Goal: Task Accomplishment & Management: Manage account settings

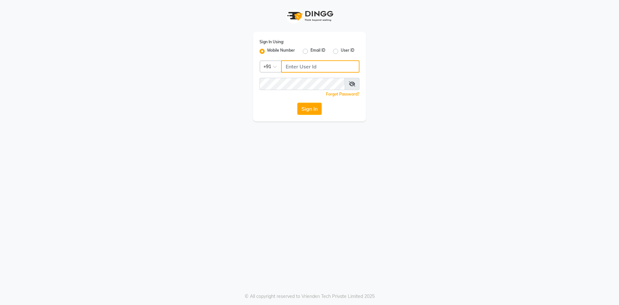
click at [301, 67] on input "Username" at bounding box center [320, 66] width 78 height 12
type input "6364229005"
click at [311, 111] on button "Sign In" at bounding box center [309, 109] width 24 height 12
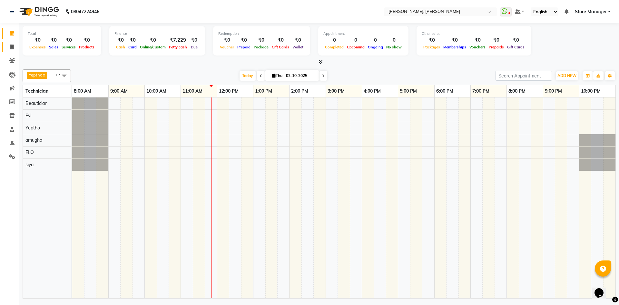
click at [7, 51] on link "Invoice" at bounding box center [9, 47] width 15 height 11
select select "7173"
select select "service"
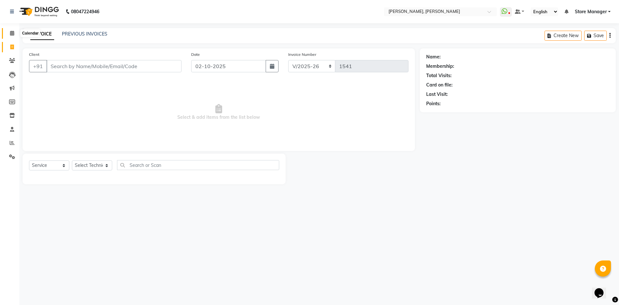
click at [10, 30] on span at bounding box center [11, 33] width 11 height 7
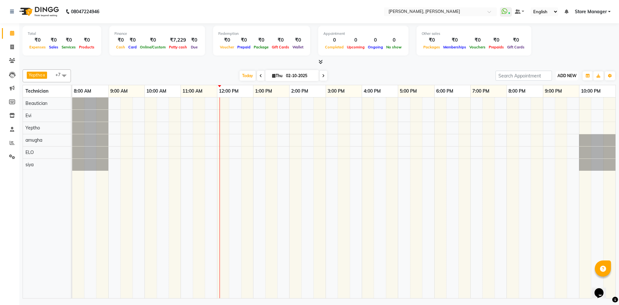
click at [565, 75] on span "ADD NEW" at bounding box center [566, 75] width 19 height 5
click at [543, 160] on td at bounding box center [549, 197] width 12 height 200
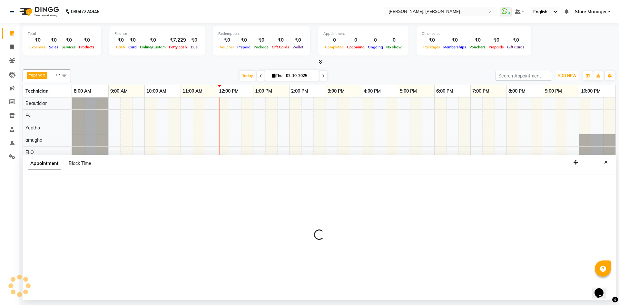
select select "90383"
select select "tentative"
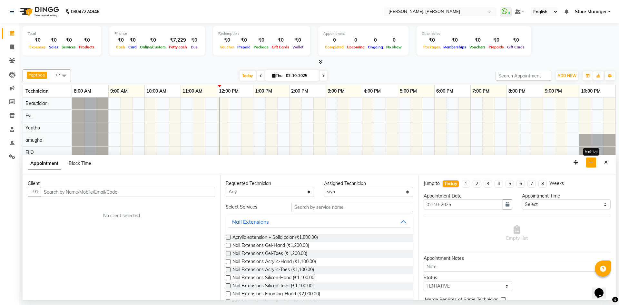
click at [592, 161] on icon "button" at bounding box center [591, 162] width 4 height 5
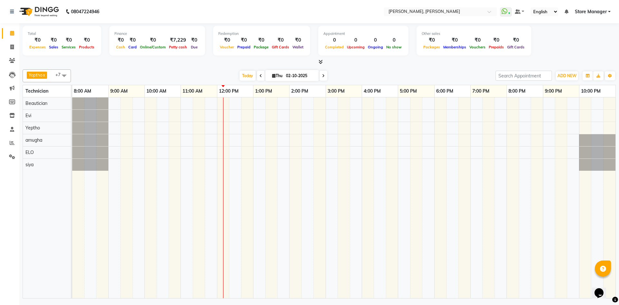
click at [272, 81] on div "Yeptho x ELO x Beautician x Subin x Evi x durgesh x anugha x siya x +7 Select A…" at bounding box center [319, 75] width 593 height 13
click at [285, 74] on input "02-10-2025" at bounding box center [300, 76] width 32 height 10
select select "10"
select select "2025"
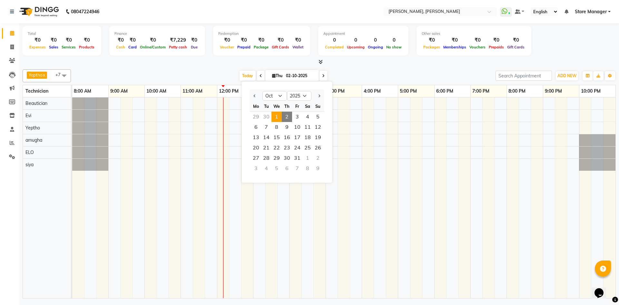
click at [281, 117] on span "1" at bounding box center [276, 117] width 10 height 10
type input "01-10-2025"
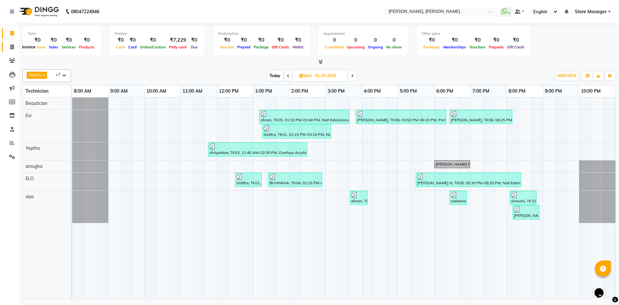
click at [12, 49] on icon at bounding box center [12, 46] width 4 height 5
select select "7173"
select select "service"
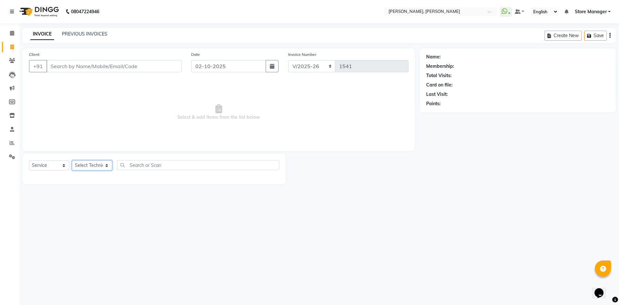
click at [98, 163] on select "Select Technician" at bounding box center [92, 165] width 40 height 10
select select "78696"
click at [72, 160] on select "Select Technician amugha Beautician ELO Evi MANAGER [PERSON_NAME] [PERSON_NAME]…" at bounding box center [92, 165] width 40 height 10
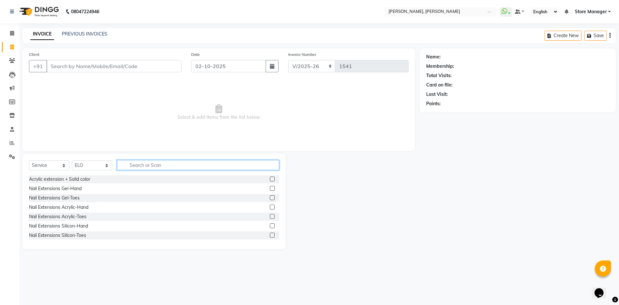
click at [154, 164] on input "text" at bounding box center [198, 165] width 162 height 10
type input "acr"
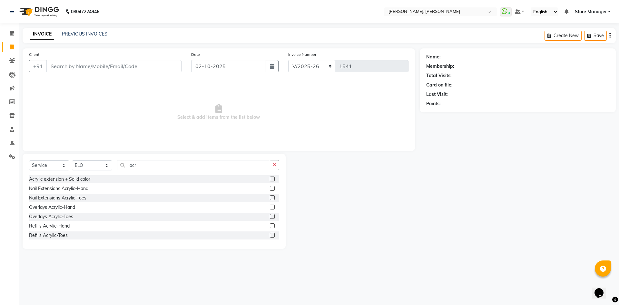
click at [270, 179] on label at bounding box center [272, 178] width 5 height 5
click at [270, 179] on input "checkbox" at bounding box center [272, 179] width 4 height 4
checkbox input "true"
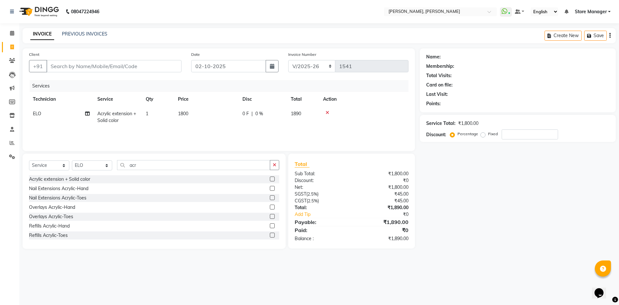
click at [274, 167] on button "button" at bounding box center [274, 165] width 9 height 10
checkbox input "false"
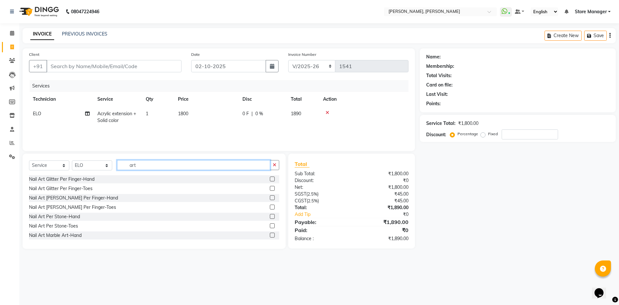
type input "art"
click at [270, 177] on label at bounding box center [272, 178] width 5 height 5
click at [270, 177] on input "checkbox" at bounding box center [272, 179] width 4 height 4
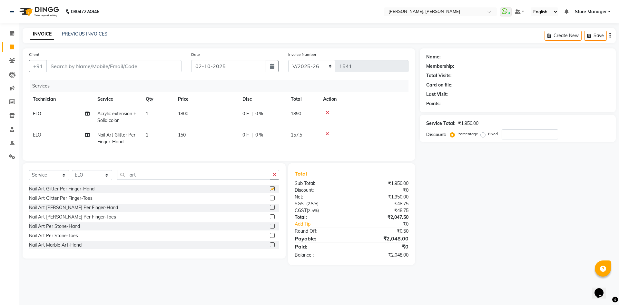
checkbox input "false"
click at [188, 112] on span "1800" at bounding box center [183, 114] width 10 height 6
select select "78696"
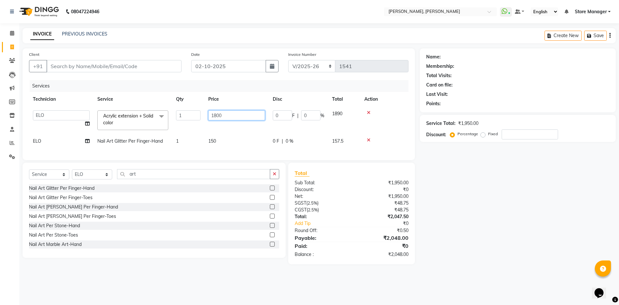
click at [215, 115] on input "1800" at bounding box center [236, 115] width 57 height 10
type input "1700"
click at [492, 207] on div "Name: Membership: Total Visits: Card on file: Last Visit: Points: Service Total…" at bounding box center [520, 156] width 201 height 216
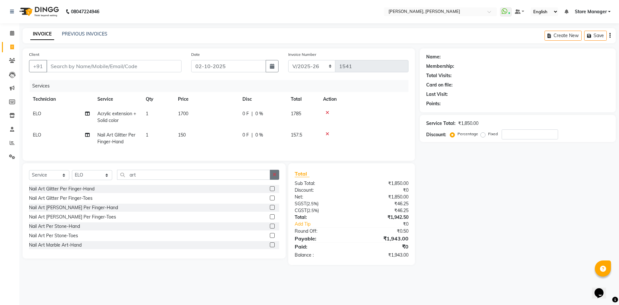
click at [276, 177] on icon "button" at bounding box center [275, 174] width 4 height 5
click at [95, 180] on select "Select Technician amugha Beautician ELO Evi MANAGER [PERSON_NAME] [PERSON_NAME]…" at bounding box center [92, 175] width 40 height 10
select select "90383"
click at [72, 175] on select "Select Technician amugha Beautician ELO Evi MANAGER [PERSON_NAME] [PERSON_NAME]…" at bounding box center [92, 175] width 40 height 10
click at [162, 177] on input "text" at bounding box center [198, 175] width 162 height 10
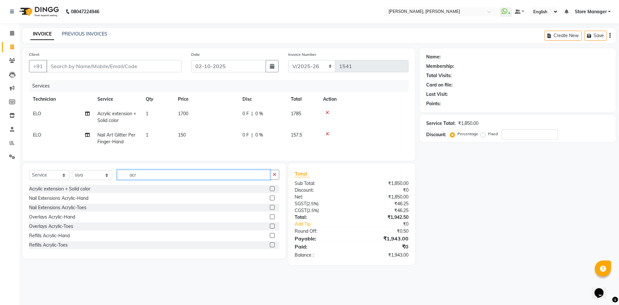
type input "acr"
click at [270, 191] on label at bounding box center [272, 188] width 5 height 5
click at [270, 191] on input "checkbox" at bounding box center [272, 189] width 4 height 4
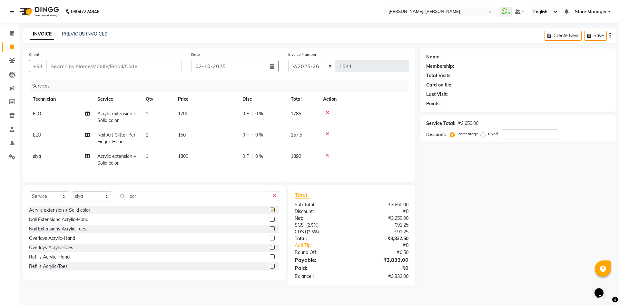
checkbox input "false"
drag, startPoint x: 188, startPoint y: 157, endPoint x: 223, endPoint y: 156, distance: 35.5
click at [188, 157] on span "1800" at bounding box center [183, 156] width 10 height 6
select select "90383"
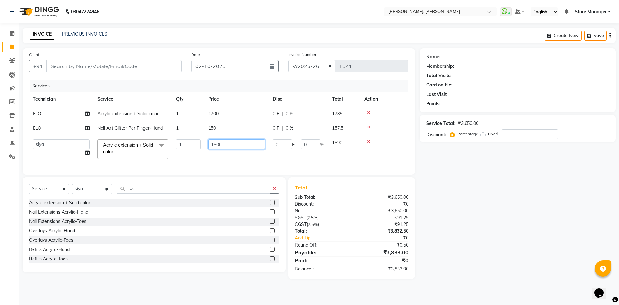
click at [216, 146] on input "1800" at bounding box center [236, 144] width 57 height 10
type input "1700"
click at [451, 224] on div "Name: Membership: Total Visits: Card on file: Last Visit: Points: Service Total…" at bounding box center [520, 163] width 201 height 230
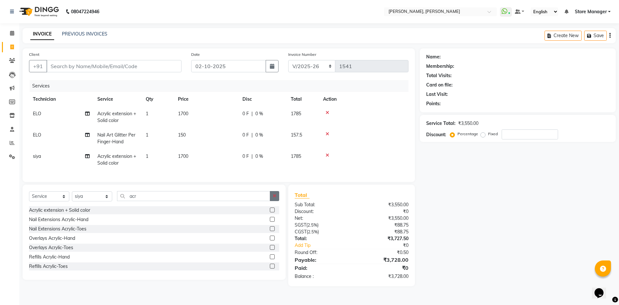
click at [272, 201] on button "button" at bounding box center [274, 196] width 9 height 10
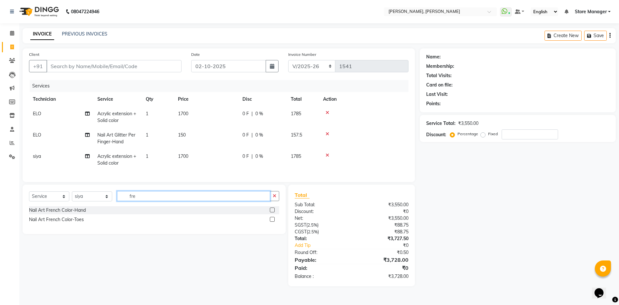
type input "fre"
click at [272, 212] on label at bounding box center [272, 209] width 5 height 5
click at [272, 212] on input "checkbox" at bounding box center [272, 210] width 4 height 4
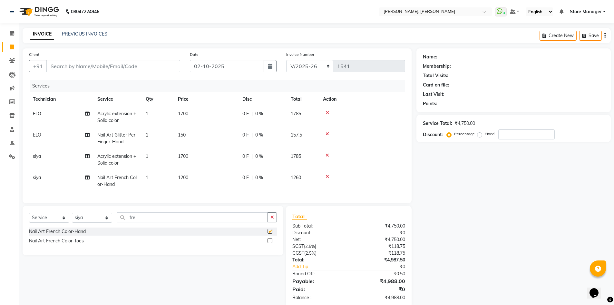
checkbox input "false"
click at [181, 172] on td "1200" at bounding box center [206, 180] width 64 height 21
select select "90383"
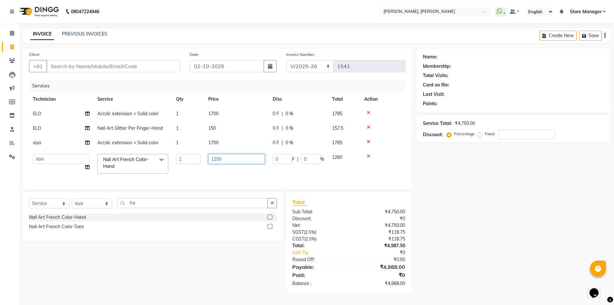
click at [216, 159] on input "1200" at bounding box center [236, 159] width 57 height 10
type input "1000"
click at [501, 233] on div "Name: Membership: Total Visits: Card on file: Last Visit: Points: Service Total…" at bounding box center [515, 170] width 199 height 245
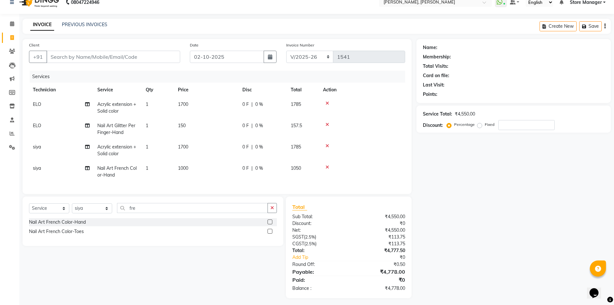
scroll to position [17, 0]
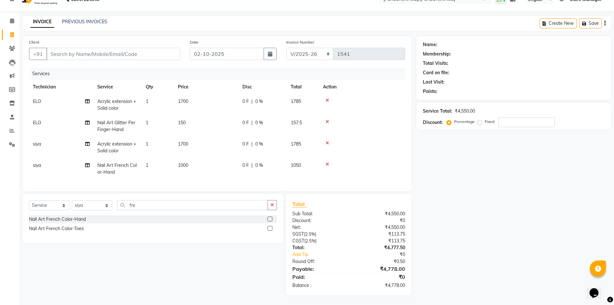
click at [152, 119] on td "1" at bounding box center [158, 125] width 32 height 21
select select "78696"
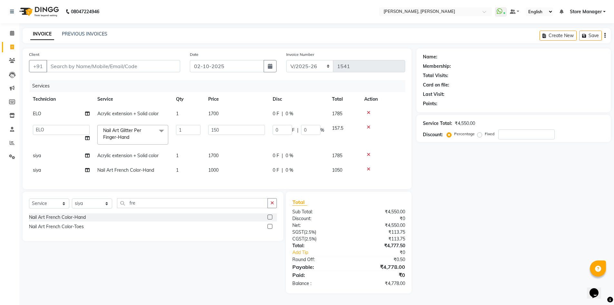
scroll to position [3, 0]
click at [183, 127] on input "1" at bounding box center [188, 130] width 24 height 10
type input "2"
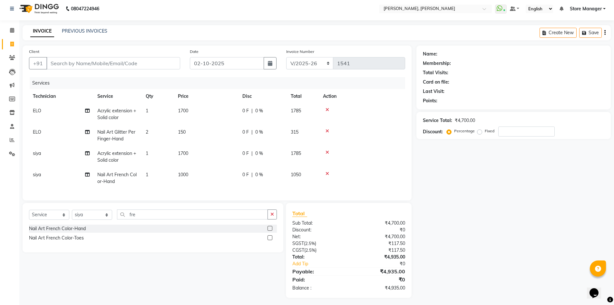
drag, startPoint x: 183, startPoint y: 131, endPoint x: 204, endPoint y: 133, distance: 21.5
click at [186, 131] on span "150" at bounding box center [182, 132] width 8 height 6
select select "78696"
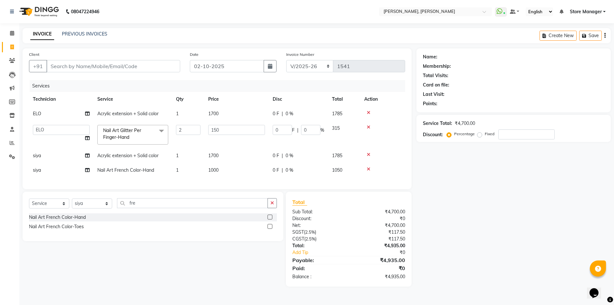
scroll to position [0, 0]
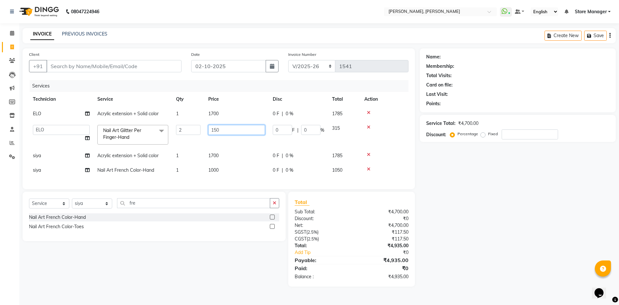
click at [219, 130] on input "150" at bounding box center [236, 130] width 57 height 10
click at [218, 130] on input "150" at bounding box center [236, 130] width 57 height 10
type input "100"
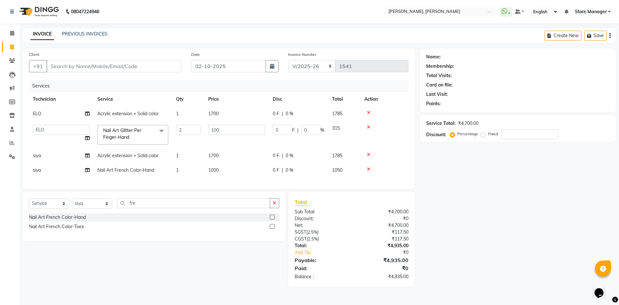
click at [462, 193] on div "Name: Membership: Total Visits: Card on file: Last Visit: Points: Service Total…" at bounding box center [520, 167] width 201 height 238
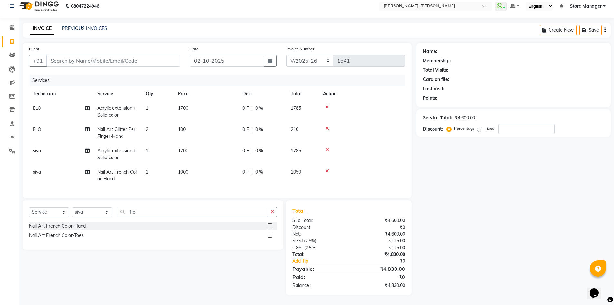
scroll to position [10, 0]
click at [92, 211] on select "Select Technician amugha Beautician ELO Evi MANAGER [PERSON_NAME] [PERSON_NAME]…" at bounding box center [92, 212] width 40 height 10
select select "61634"
click at [72, 207] on select "Select Technician amugha Beautician ELO Evi MANAGER [PERSON_NAME] [PERSON_NAME]…" at bounding box center [92, 212] width 40 height 10
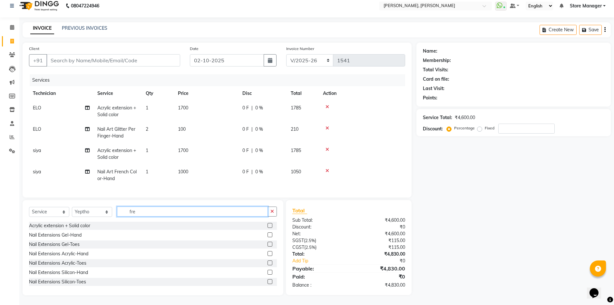
click at [164, 212] on input "fre" at bounding box center [192, 211] width 151 height 10
type input "f"
type input "omb"
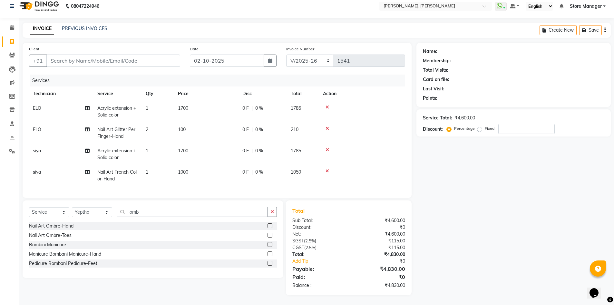
click at [270, 225] on label at bounding box center [270, 225] width 5 height 5
click at [270, 225] on input "checkbox" at bounding box center [270, 226] width 4 height 4
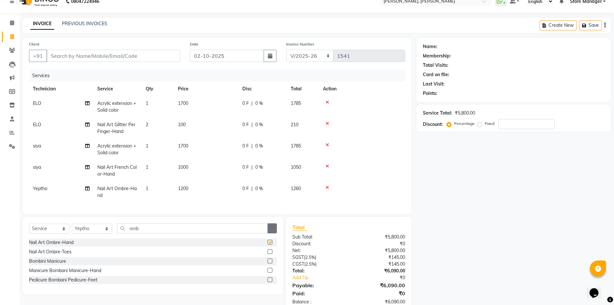
checkbox input "false"
click at [272, 230] on button "button" at bounding box center [272, 228] width 9 height 10
click at [46, 189] on span "Yeptho" at bounding box center [40, 188] width 15 height 6
select select "61634"
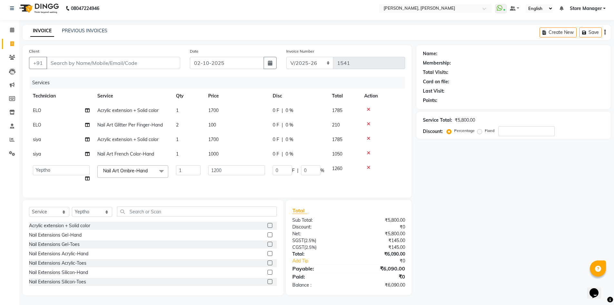
scroll to position [8, 0]
drag, startPoint x: 68, startPoint y: 166, endPoint x: 31, endPoint y: 214, distance: 60.9
click at [68, 166] on select "amugha Beautician ELO Evi MANAGER [PERSON_NAME] [PERSON_NAME] siya Store Manage…" at bounding box center [61, 170] width 57 height 10
select select "78696"
click at [217, 165] on input "1200" at bounding box center [236, 170] width 57 height 10
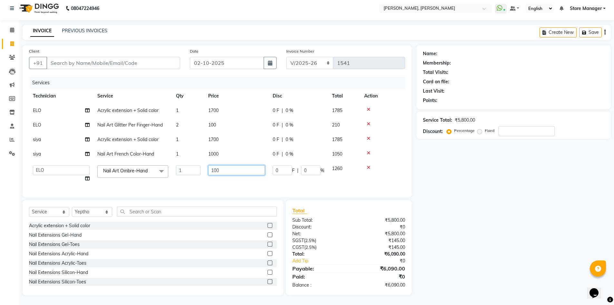
type input "1000"
click at [453, 227] on div "Name: Membership: Total Visits: Card on file: Last Visit: Points: Service Total…" at bounding box center [515, 170] width 199 height 250
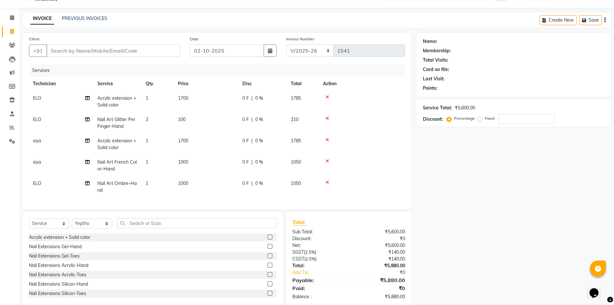
scroll to position [0, 0]
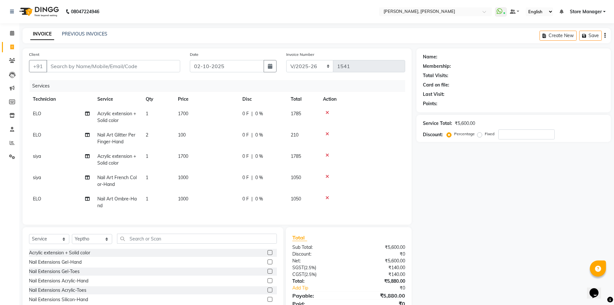
click at [327, 155] on icon at bounding box center [328, 155] width 4 height 5
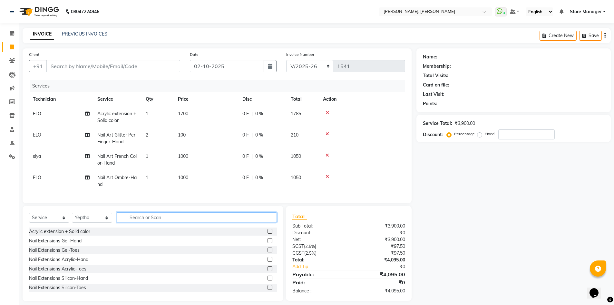
click at [203, 218] on input "text" at bounding box center [197, 217] width 160 height 10
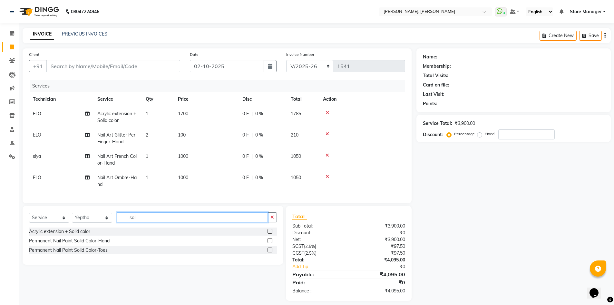
type input "soli"
click at [270, 243] on label at bounding box center [270, 240] width 5 height 5
click at [270, 243] on input "checkbox" at bounding box center [270, 241] width 4 height 4
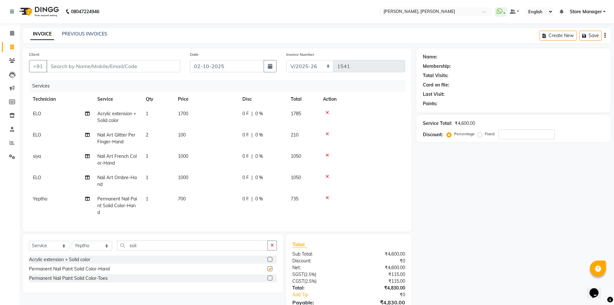
checkbox input "false"
drag, startPoint x: 45, startPoint y: 200, endPoint x: 54, endPoint y: 201, distance: 9.4
click at [45, 200] on span "Yeptho" at bounding box center [40, 199] width 15 height 6
select select "61634"
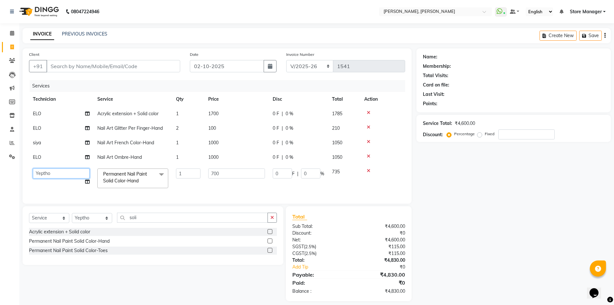
click at [60, 172] on select "amugha Beautician ELO Evi MANAGER [PERSON_NAME] [PERSON_NAME] siya Store Manage…" at bounding box center [61, 173] width 57 height 10
select select "90383"
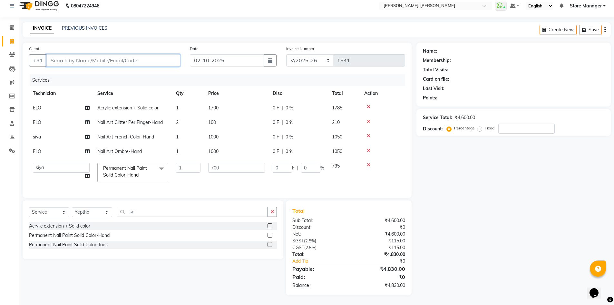
click at [116, 54] on input "Client" at bounding box center [113, 60] width 134 height 12
type input "9"
type input "0"
type input "9886740862"
click at [164, 57] on span "Add Client" at bounding box center [163, 60] width 25 height 6
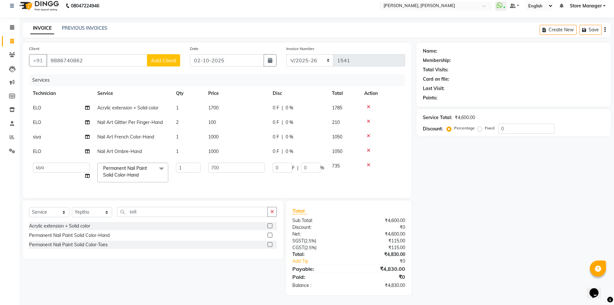
select select "21"
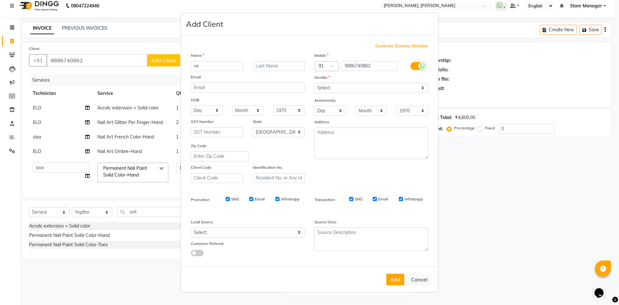
type input "n"
type input "nivedhitha"
click at [365, 86] on select "Select [DEMOGRAPHIC_DATA] [DEMOGRAPHIC_DATA] Other Prefer Not To Say" at bounding box center [371, 88] width 114 height 10
click at [314, 83] on select "Select [DEMOGRAPHIC_DATA] [DEMOGRAPHIC_DATA] Other Prefer Not To Say" at bounding box center [371, 88] width 114 height 10
drag, startPoint x: 339, startPoint y: 87, endPoint x: 339, endPoint y: 92, distance: 4.5
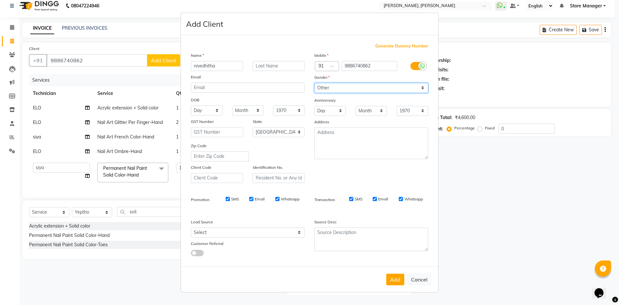
click at [339, 87] on select "Select [DEMOGRAPHIC_DATA] [DEMOGRAPHIC_DATA] Other Prefer Not To Say" at bounding box center [371, 88] width 114 height 10
select select "[DEMOGRAPHIC_DATA]"
click at [314, 83] on select "Select [DEMOGRAPHIC_DATA] [DEMOGRAPHIC_DATA] Other Prefer Not To Say" at bounding box center [371, 88] width 114 height 10
click at [398, 276] on button "Add" at bounding box center [395, 279] width 18 height 12
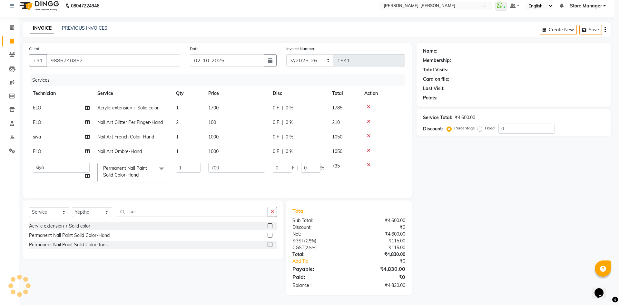
type input "98******62"
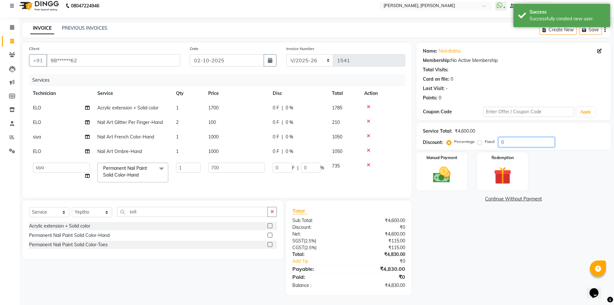
click at [522, 139] on input "0" at bounding box center [526, 142] width 56 height 10
type input "10"
type input "70"
type input "10"
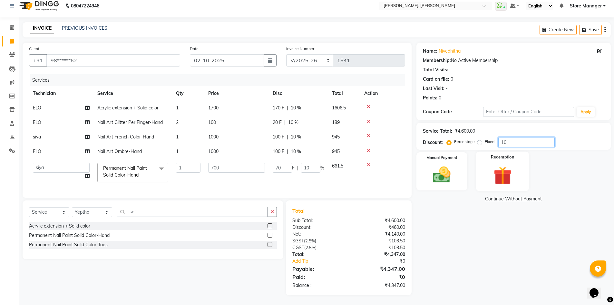
type input "1"
type input "7"
type input "1"
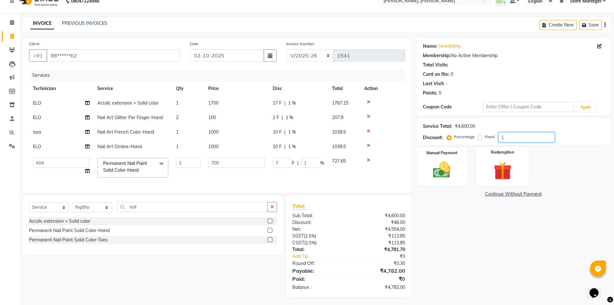
type input "0"
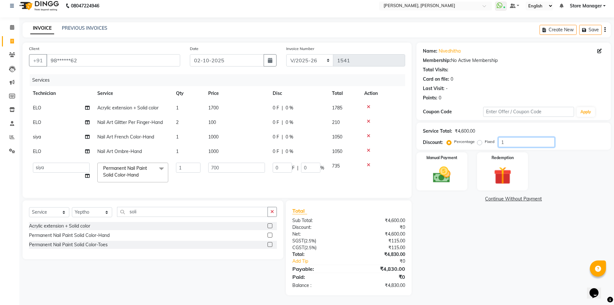
type input "10"
type input "70"
type input "10"
type input "1"
type input "7"
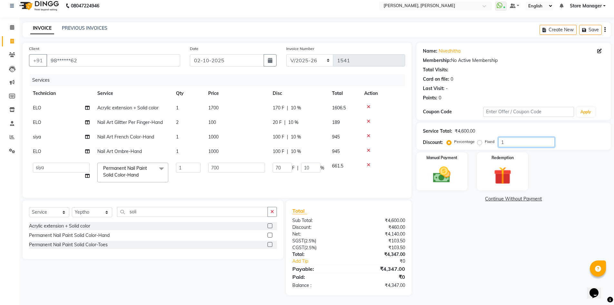
type input "1"
type input "0"
type input "15"
type input "105"
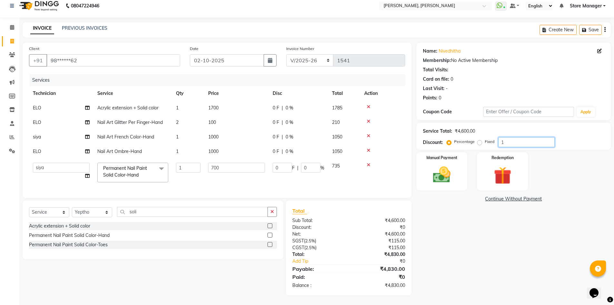
type input "15"
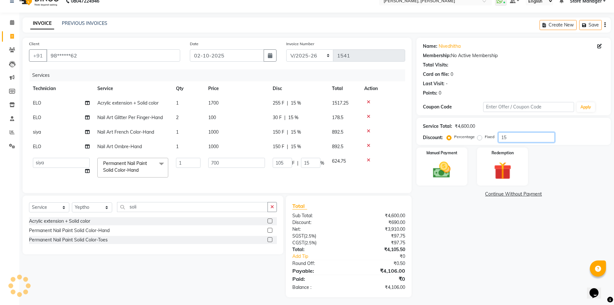
type input "1"
type input "7"
type input "1"
type input "12"
type input "84"
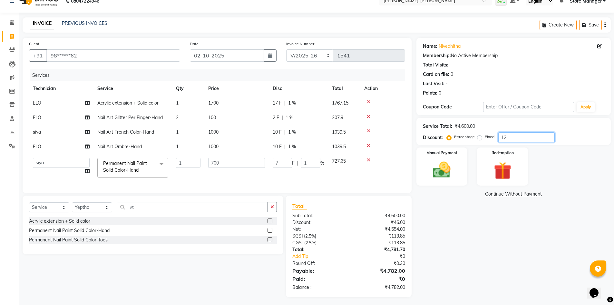
type input "12"
type input "1"
type input "7"
type input "1"
type input "11"
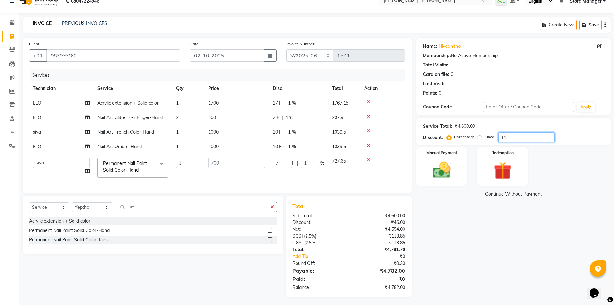
type input "77"
type input "11"
type input "1"
type input "7"
type input "1"
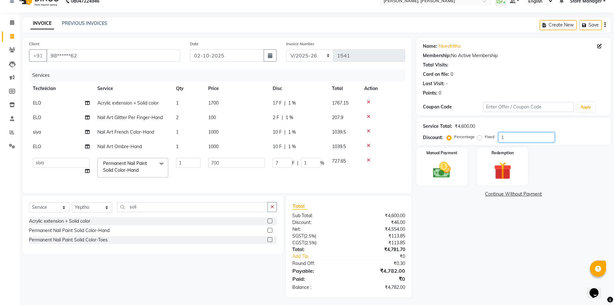
type input "12"
type input "84"
type input "12"
type input "1"
type input "7"
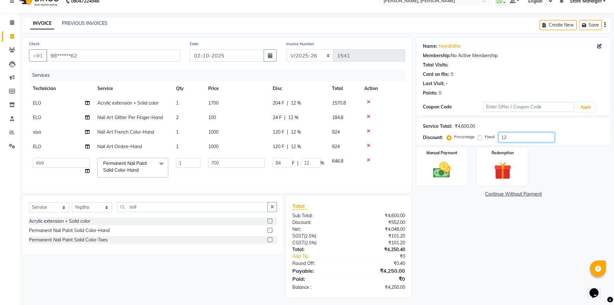
type input "1"
type input "13"
type input "91"
type input "13"
type input "13.2"
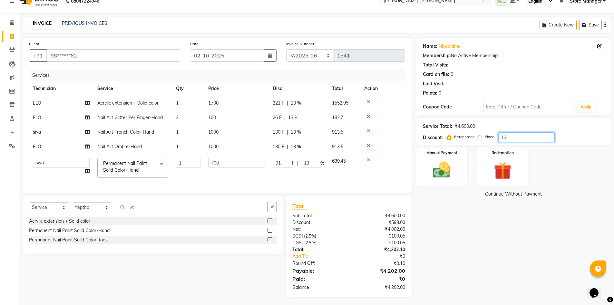
type input "92.4"
type input "13.2"
type input "13"
type input "91"
type input "13"
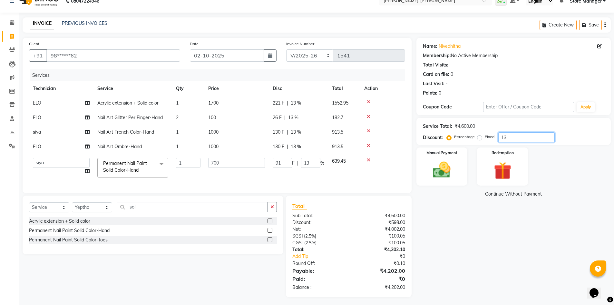
type input "13.1"
type input "91.7"
type input "13.1"
type input "13"
type input "91"
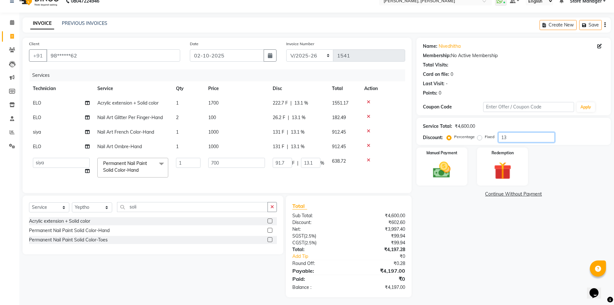
type input "13"
type input "1"
type input "7"
type input "1"
type input "0"
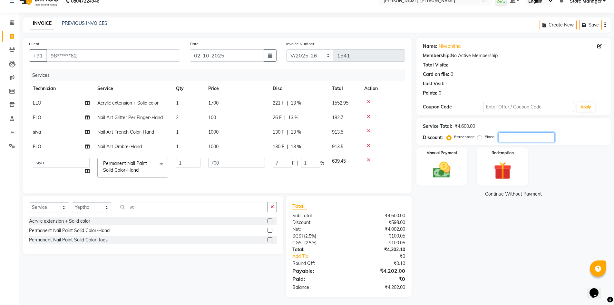
type input "0"
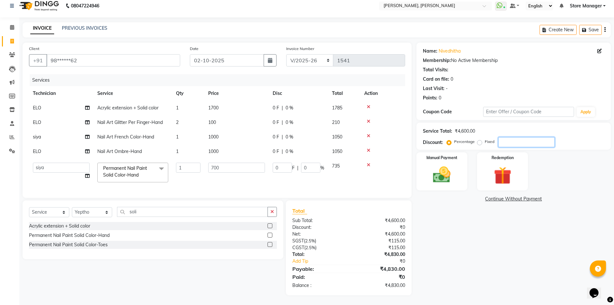
scroll to position [0, 0]
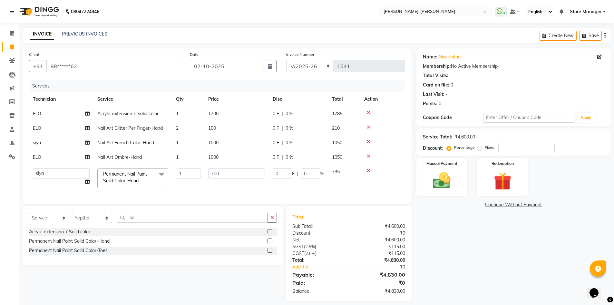
click at [367, 126] on icon at bounding box center [369, 127] width 4 height 5
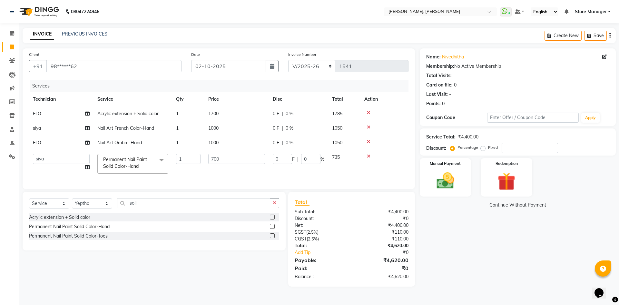
click at [488, 148] on label "Fixed" at bounding box center [493, 147] width 10 height 6
click at [482, 148] on input "Fixed" at bounding box center [484, 147] width 5 height 5
radio input "true"
click at [538, 148] on input "number" at bounding box center [530, 148] width 56 height 10
type input "6"
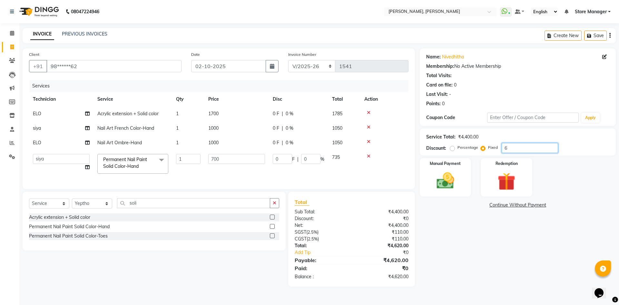
type input "0.95"
type input "0.14"
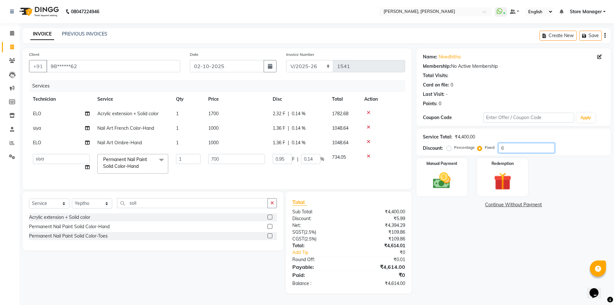
type input "62"
type input "9.86"
type input "1.41"
type input "620"
type input "98.64"
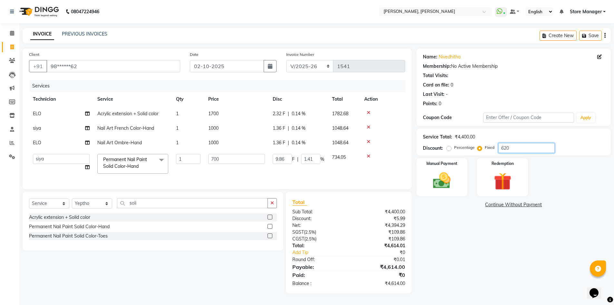
type input "14.09"
type input "620"
click at [447, 179] on img at bounding box center [442, 180] width 30 height 21
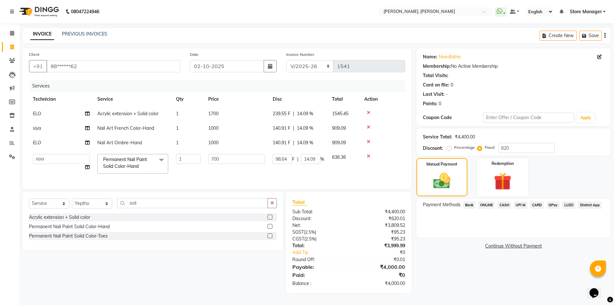
click at [488, 205] on span "ONLINE" at bounding box center [486, 204] width 17 height 7
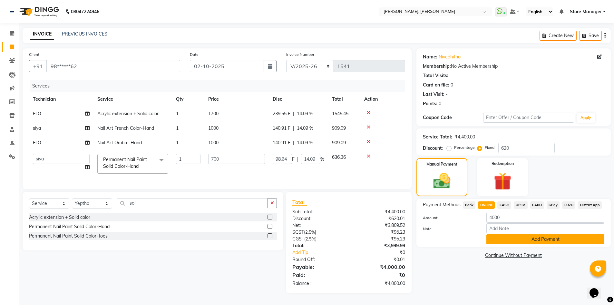
click at [506, 237] on button "Add Payment" at bounding box center [545, 239] width 118 height 10
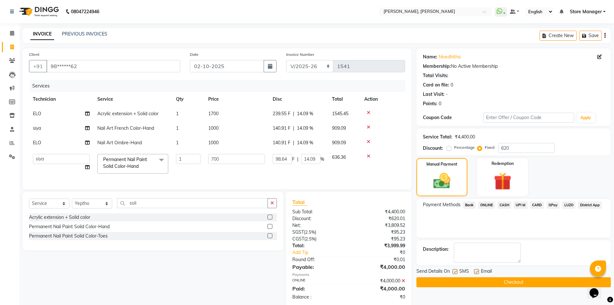
click at [510, 284] on button "Checkout" at bounding box center [513, 282] width 194 height 10
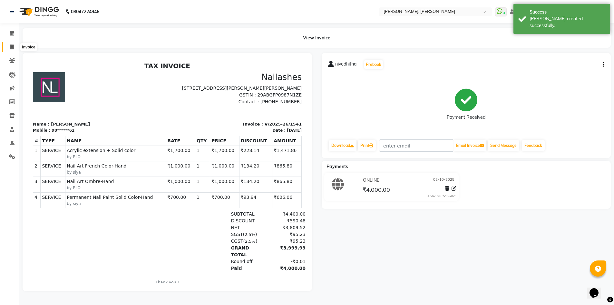
click at [14, 46] on icon at bounding box center [12, 46] width 4 height 5
select select "service"
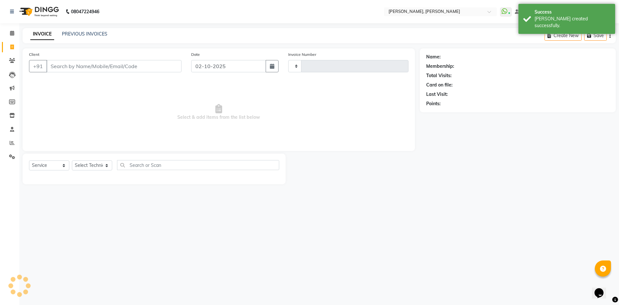
type input "1542"
select select "7173"
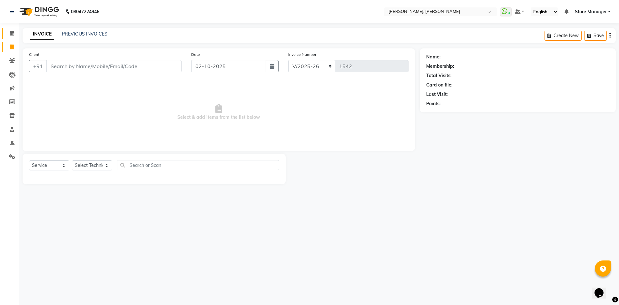
drag, startPoint x: 12, startPoint y: 38, endPoint x: 16, endPoint y: 37, distance: 4.7
click at [12, 38] on link "Calendar" at bounding box center [9, 33] width 15 height 11
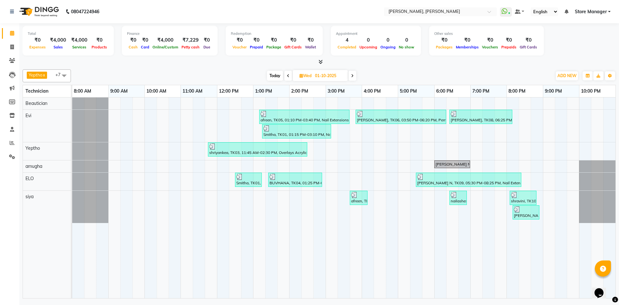
click at [275, 75] on span "Today" at bounding box center [275, 76] width 16 height 10
type input "02-10-2025"
